Goal: Task Accomplishment & Management: Manage account settings

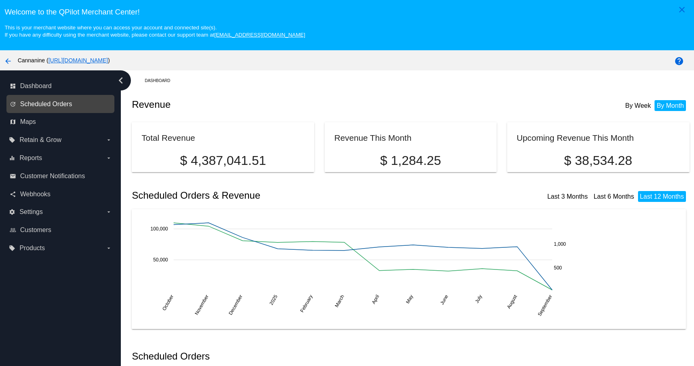
click at [59, 103] on span "Scheduled Orders" at bounding box center [46, 104] width 52 height 7
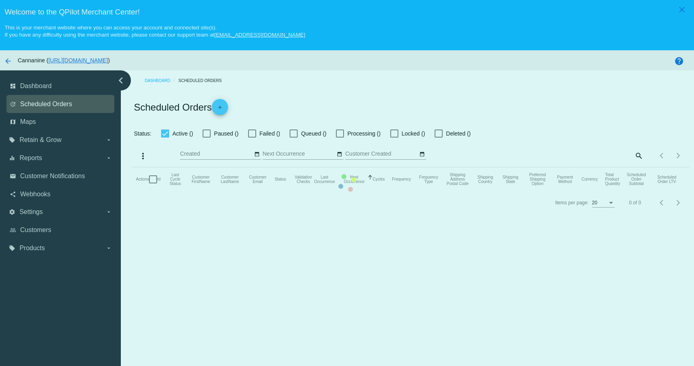
click at [132, 168] on mat-table "Actions Id Last Cycle Status Customer FirstName Customer LastName Customer Emai…" at bounding box center [410, 180] width 557 height 24
checkbox input "true"
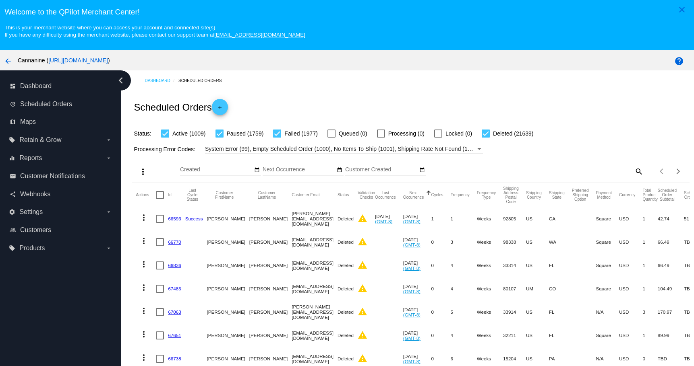
click at [643, 169] on div "Items per page: 20 1 - 20 of 26384" at bounding box center [666, 171] width 46 height 23
click at [633, 170] on mat-icon "search" at bounding box center [638, 171] width 10 height 12
click at [572, 171] on input "Search" at bounding box center [573, 170] width 139 height 6
paste input "[EMAIL_ADDRESS][DOMAIN_NAME]"
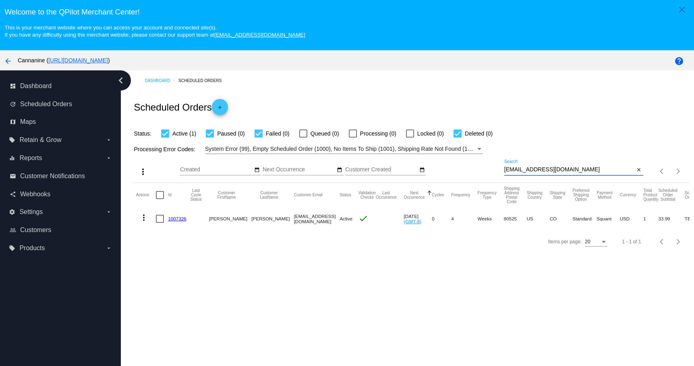
click at [145, 217] on mat-icon "more_vert" at bounding box center [144, 218] width 10 height 10
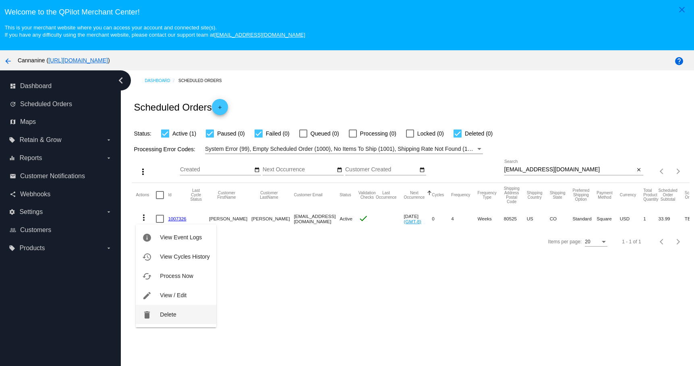
click at [154, 321] on button "delete Delete" at bounding box center [176, 314] width 80 height 19
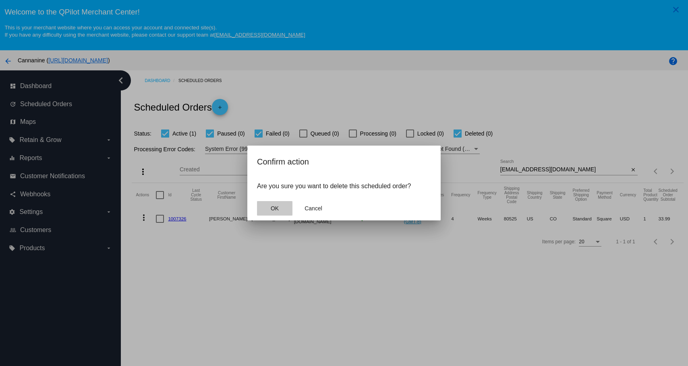
click at [266, 211] on button "OK" at bounding box center [274, 208] width 35 height 14
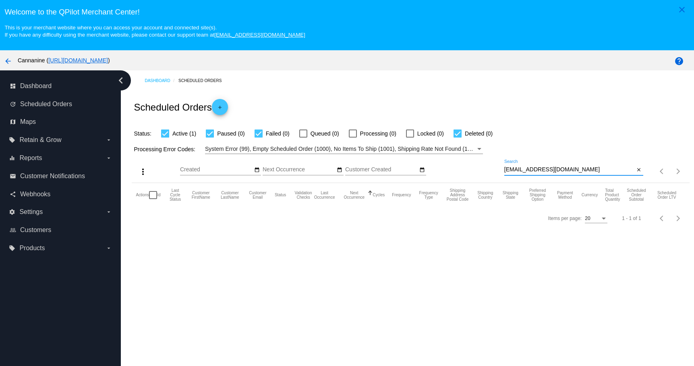
click at [577, 172] on input "[EMAIL_ADDRESS][DOMAIN_NAME]" at bounding box center [569, 170] width 130 height 6
type input "[EMAIL_ADDRESS][DOMAIN_NAME]"
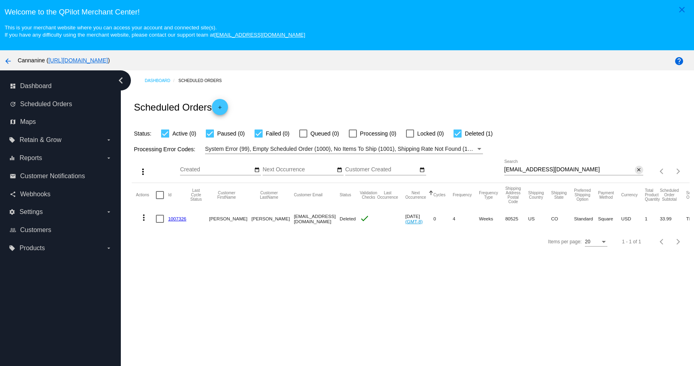
drag, startPoint x: 632, startPoint y: 169, endPoint x: 288, endPoint y: 34, distance: 369.4
click at [636, 168] on mat-icon "close" at bounding box center [639, 170] width 6 height 6
